Goal: Find specific page/section: Locate item on page

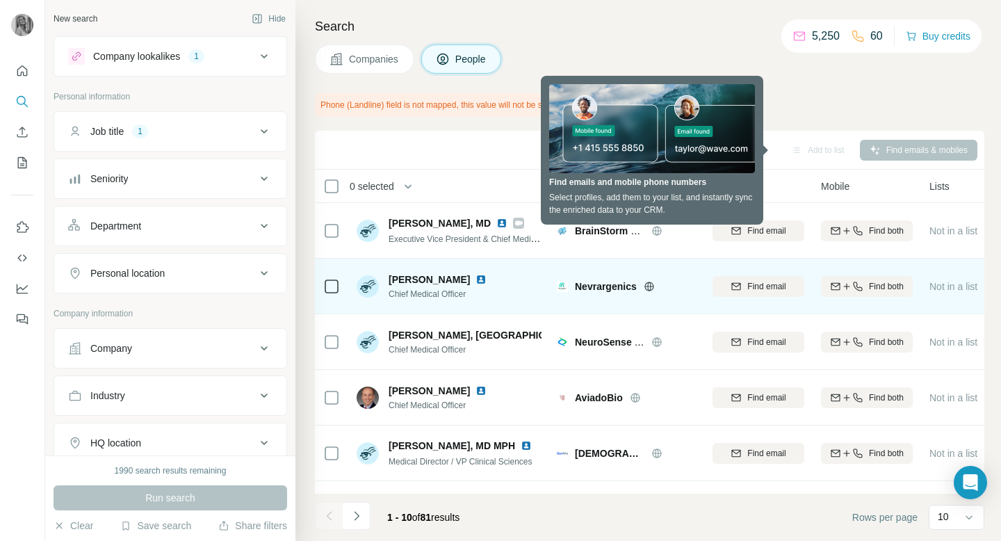
click at [649, 284] on icon at bounding box center [648, 286] width 3 height 9
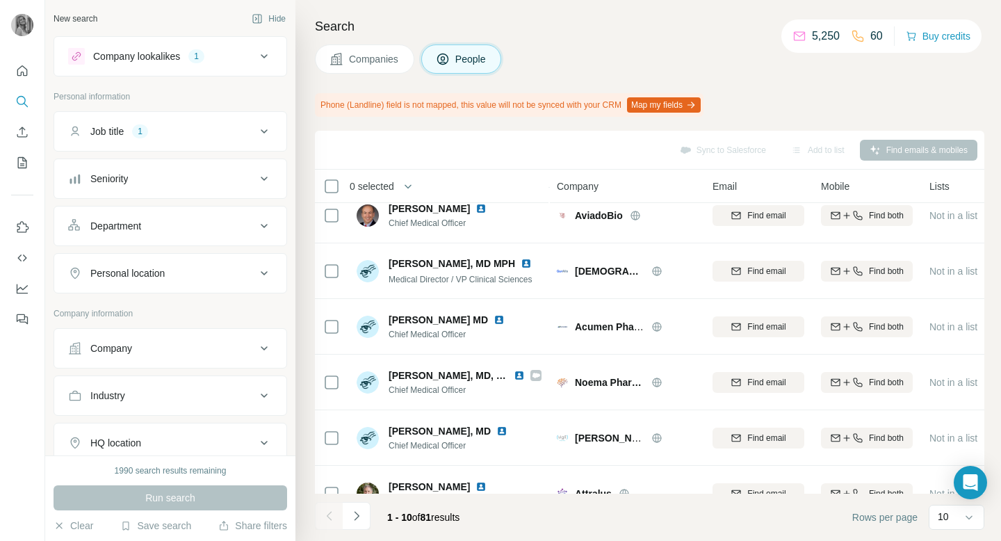
scroll to position [183, 0]
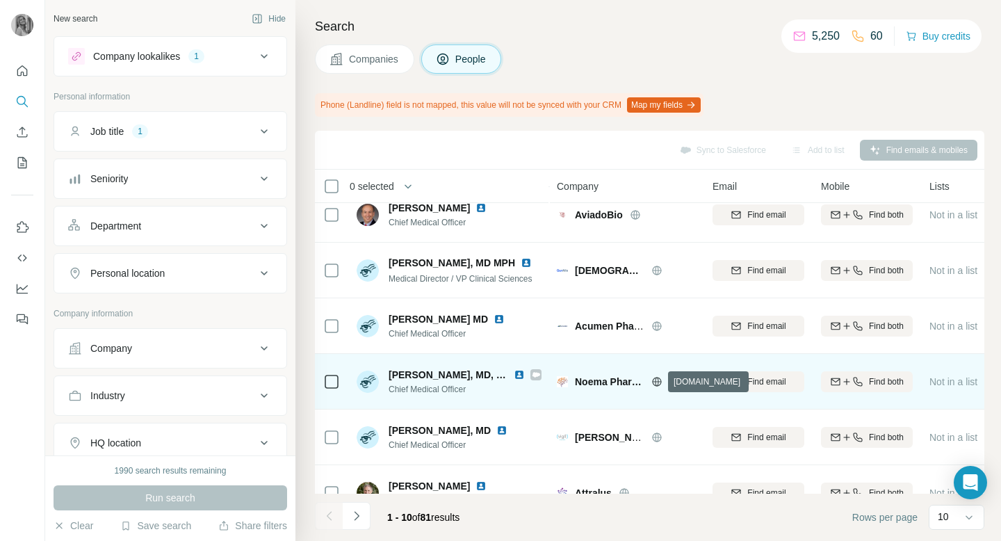
click at [654, 384] on icon at bounding box center [657, 381] width 11 height 11
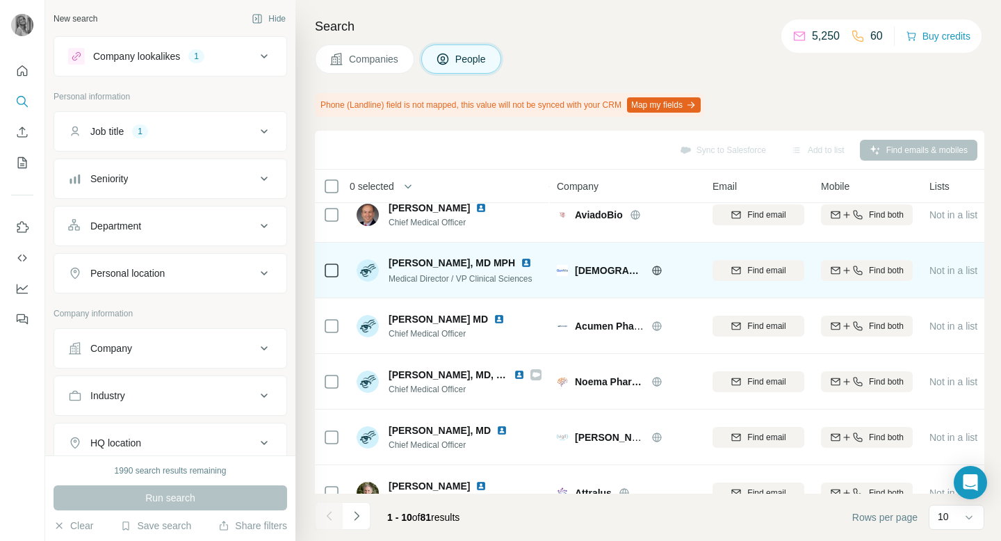
scroll to position [266, 0]
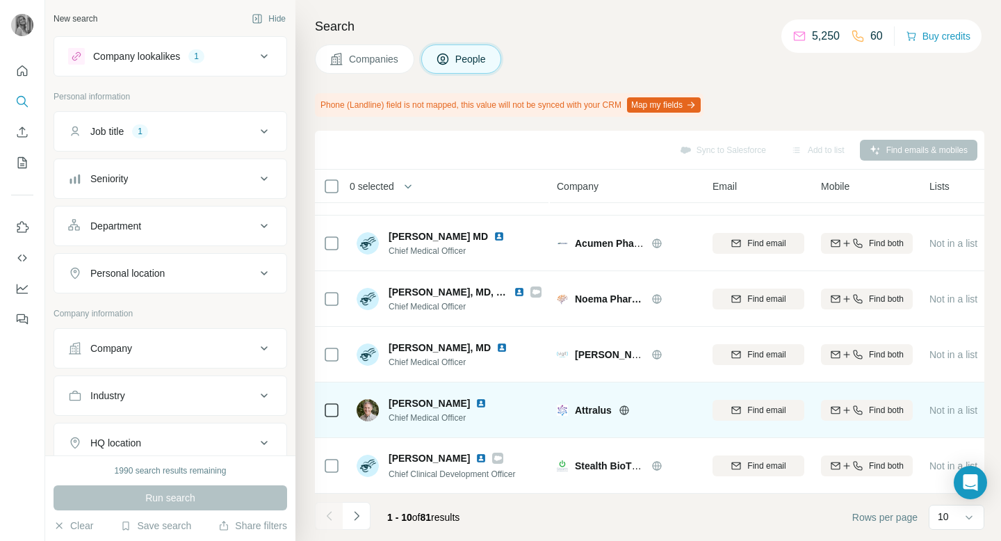
click at [622, 410] on icon at bounding box center [624, 410] width 9 height 1
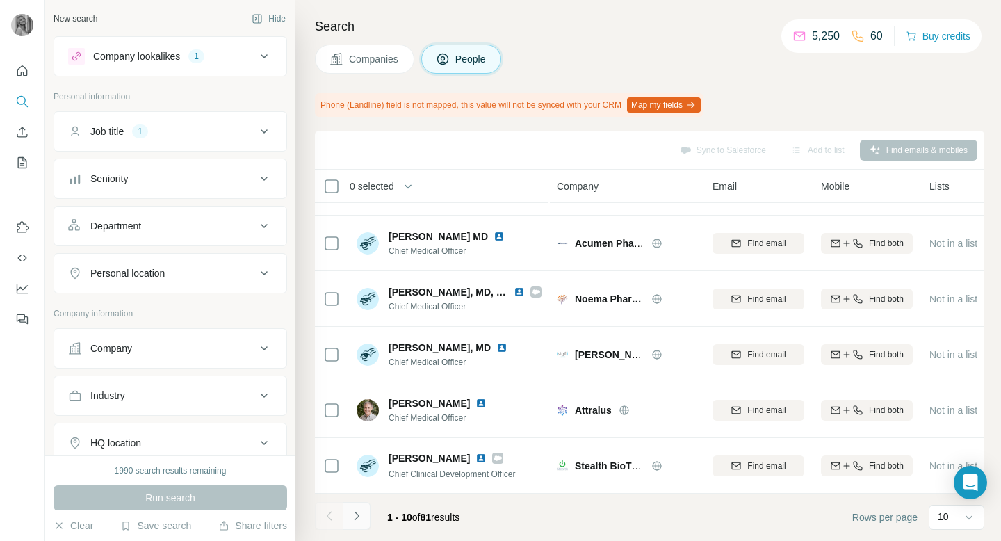
click at [355, 510] on icon "Navigate to next page" at bounding box center [357, 516] width 14 height 14
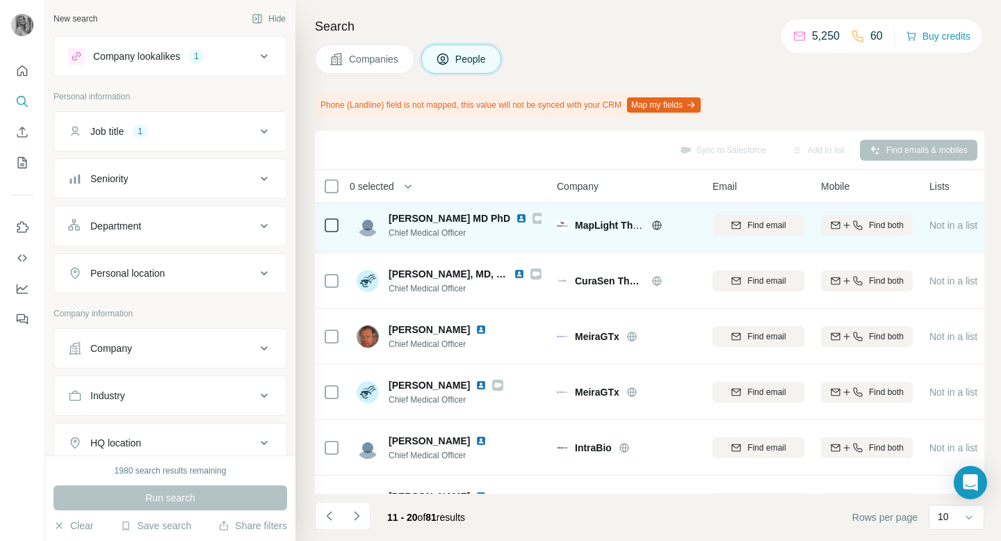
scroll to position [10, 0]
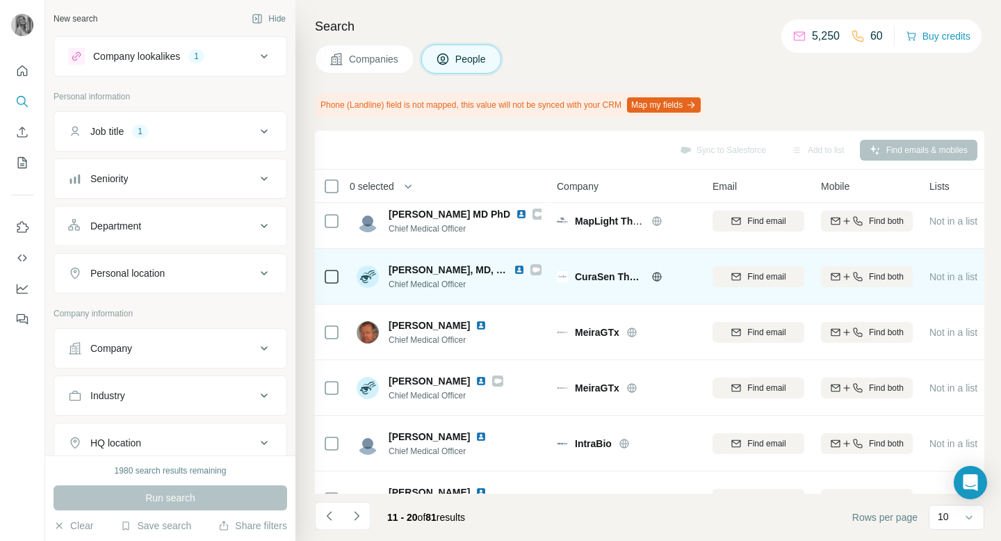
click at [655, 276] on icon at bounding box center [656, 276] width 9 height 1
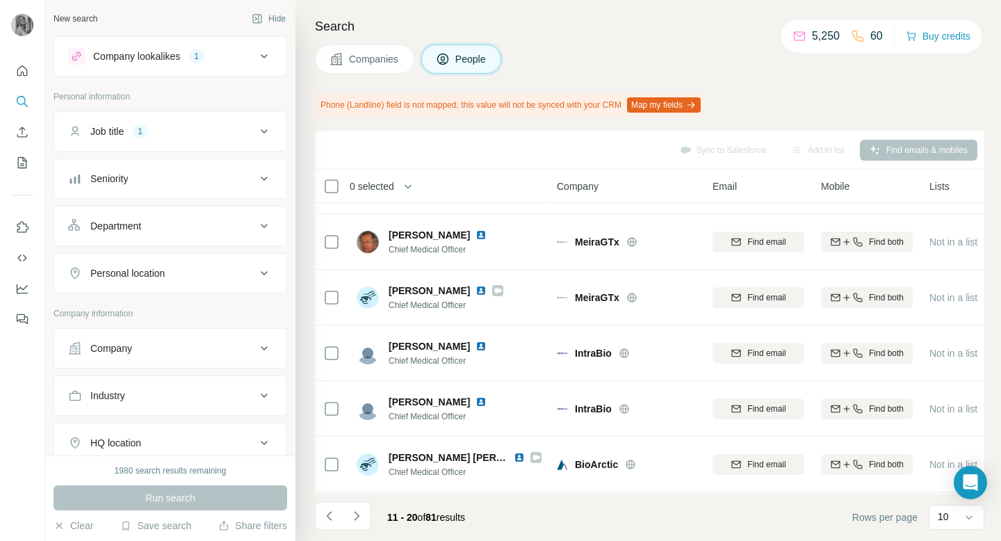
scroll to position [103, 0]
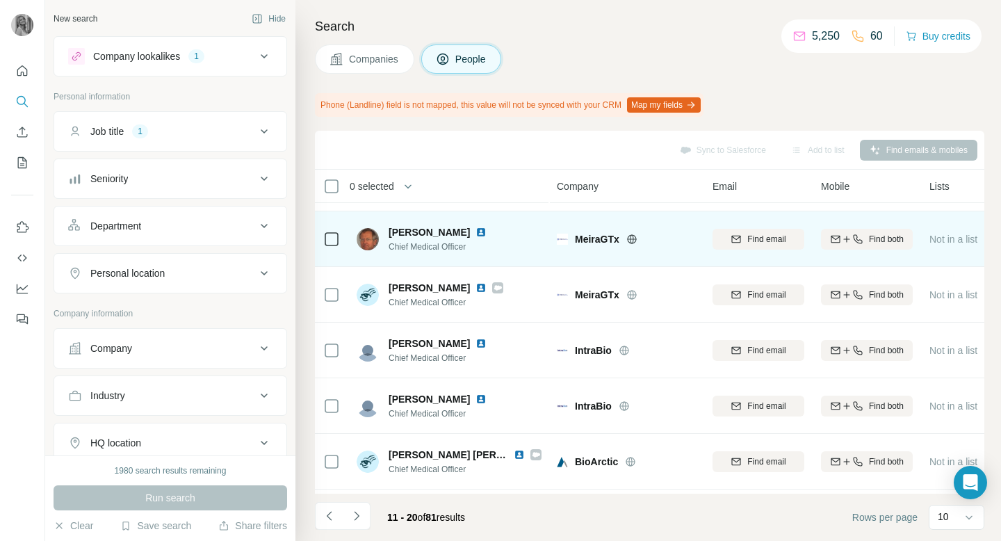
click at [633, 238] on icon at bounding box center [632, 239] width 11 height 11
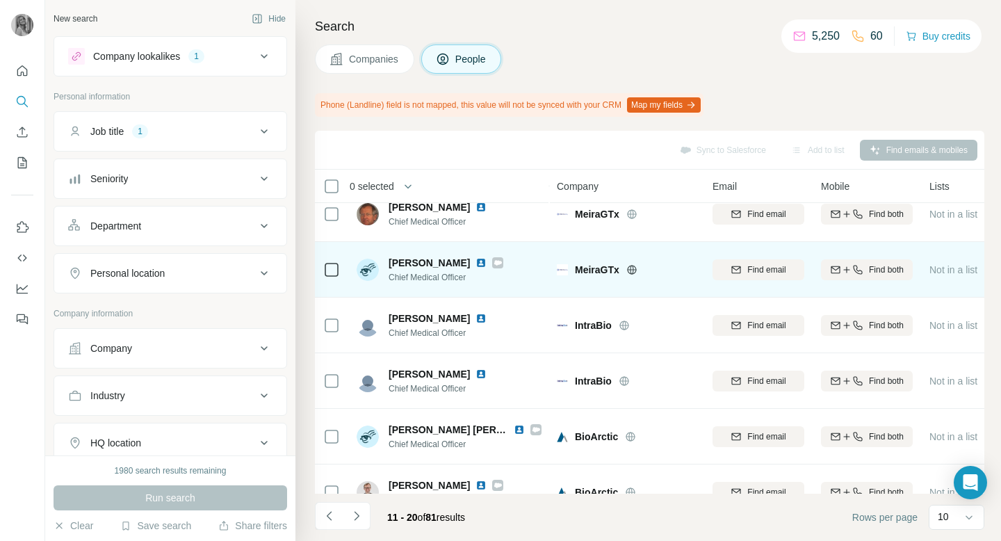
scroll to position [130, 0]
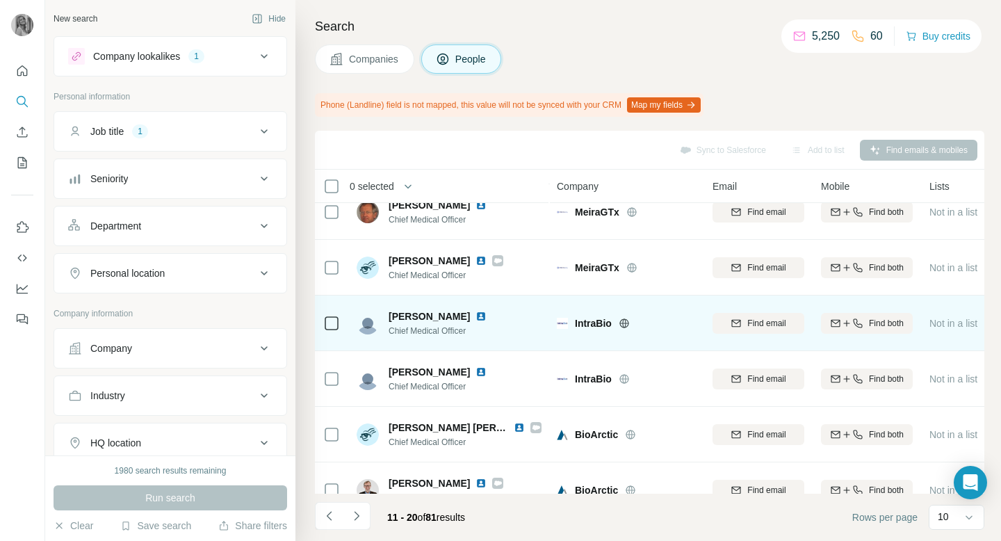
click at [620, 323] on icon at bounding box center [624, 323] width 9 height 1
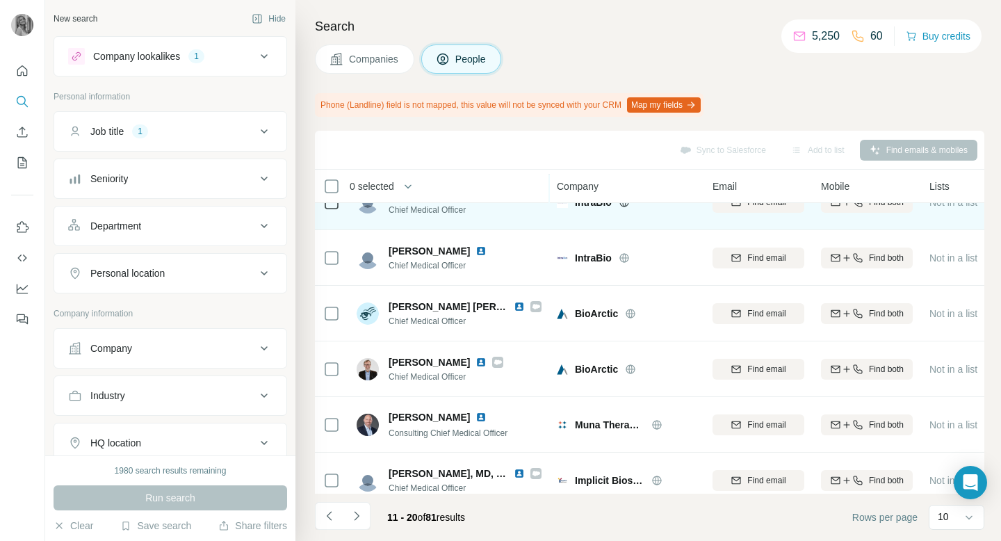
scroll to position [266, 0]
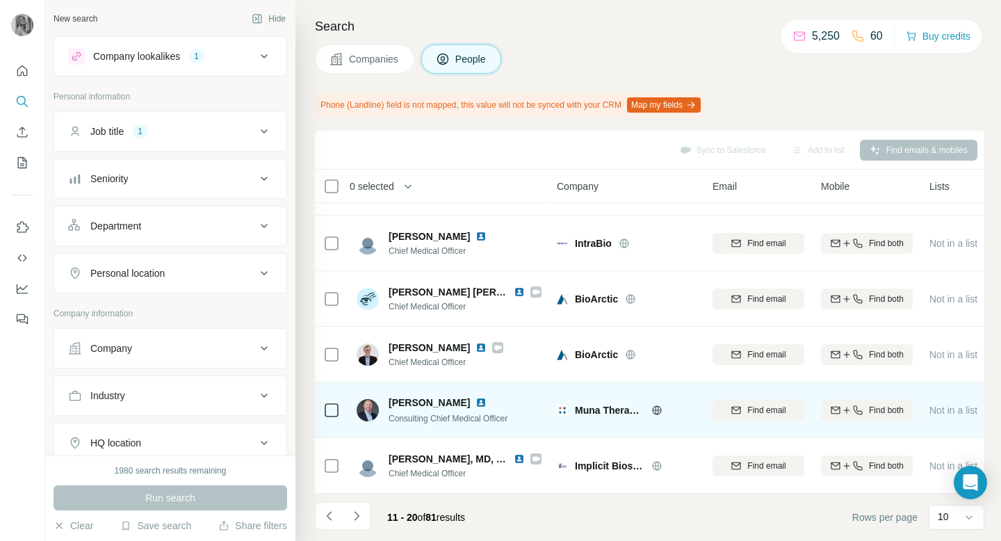
click at [654, 412] on icon at bounding box center [657, 410] width 11 height 11
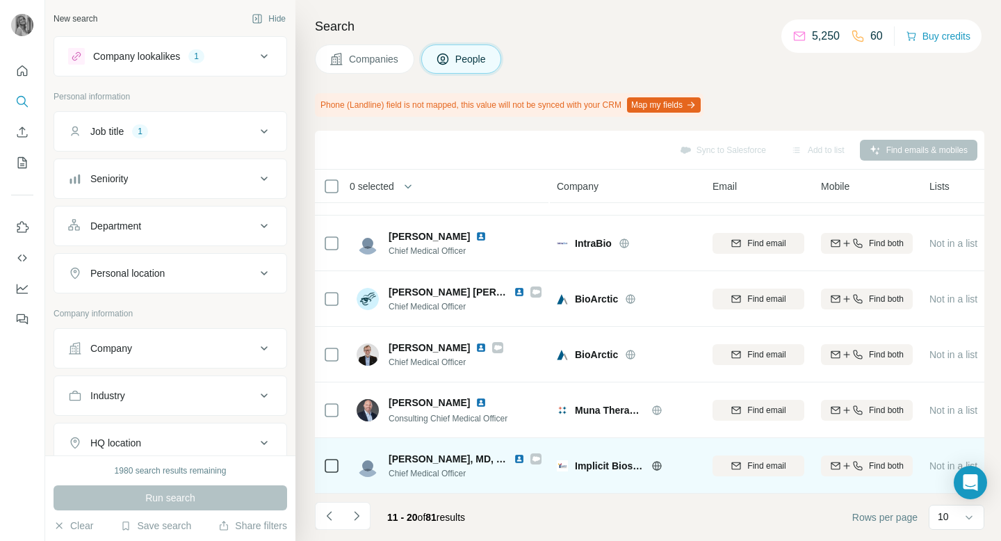
click at [659, 462] on icon at bounding box center [657, 465] width 11 height 11
